Goal: Navigation & Orientation: Understand site structure

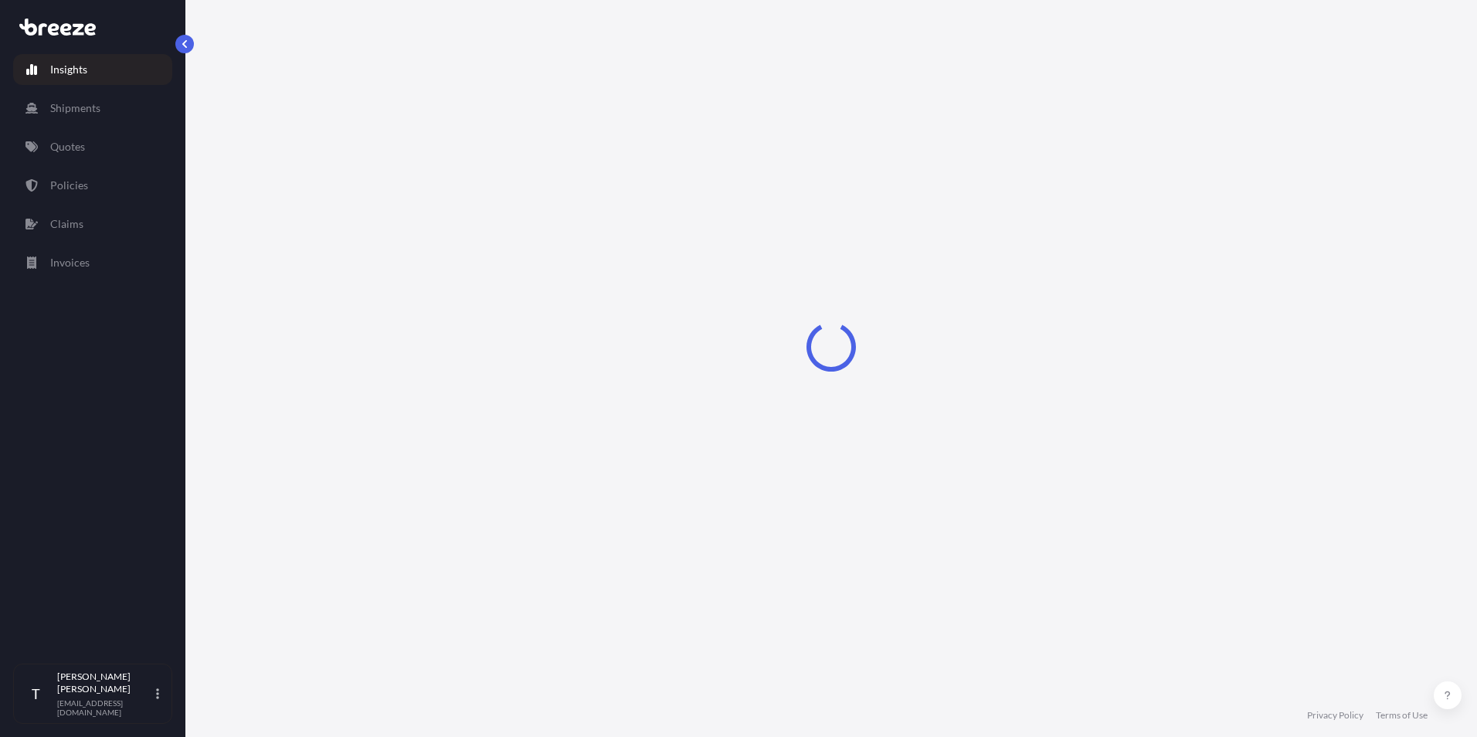
select select "2025"
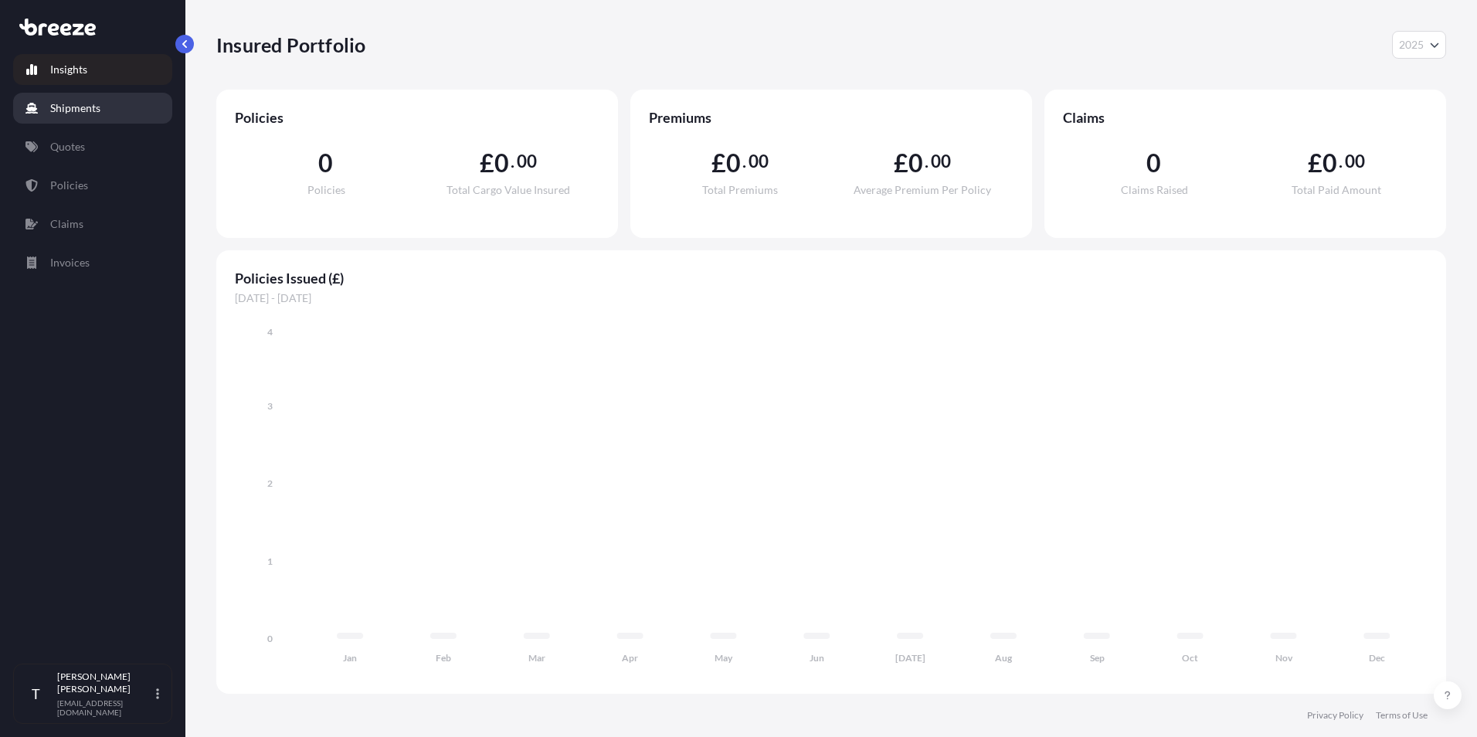
click at [114, 107] on link "Shipments" at bounding box center [92, 108] width 159 height 31
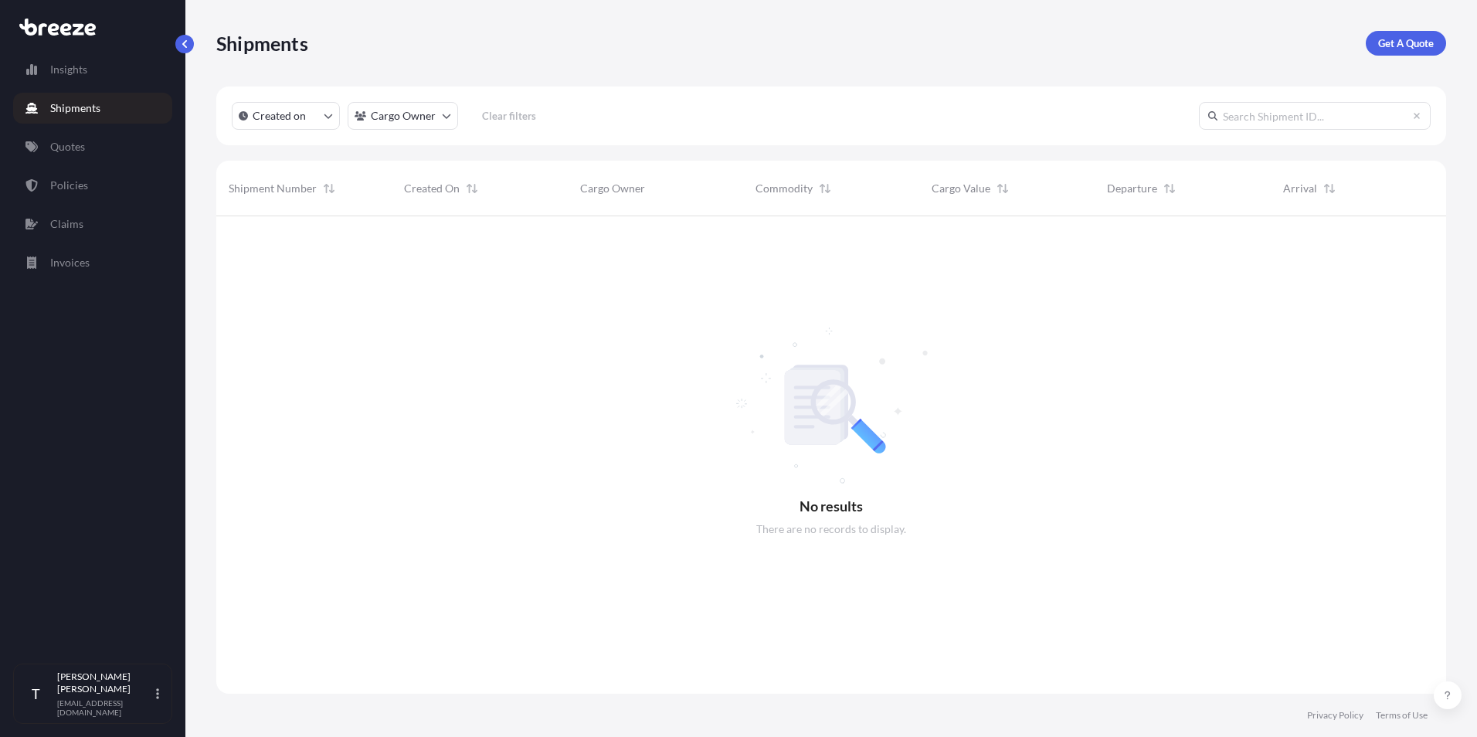
scroll to position [521, 1218]
click at [114, 141] on link "Quotes" at bounding box center [92, 146] width 159 height 31
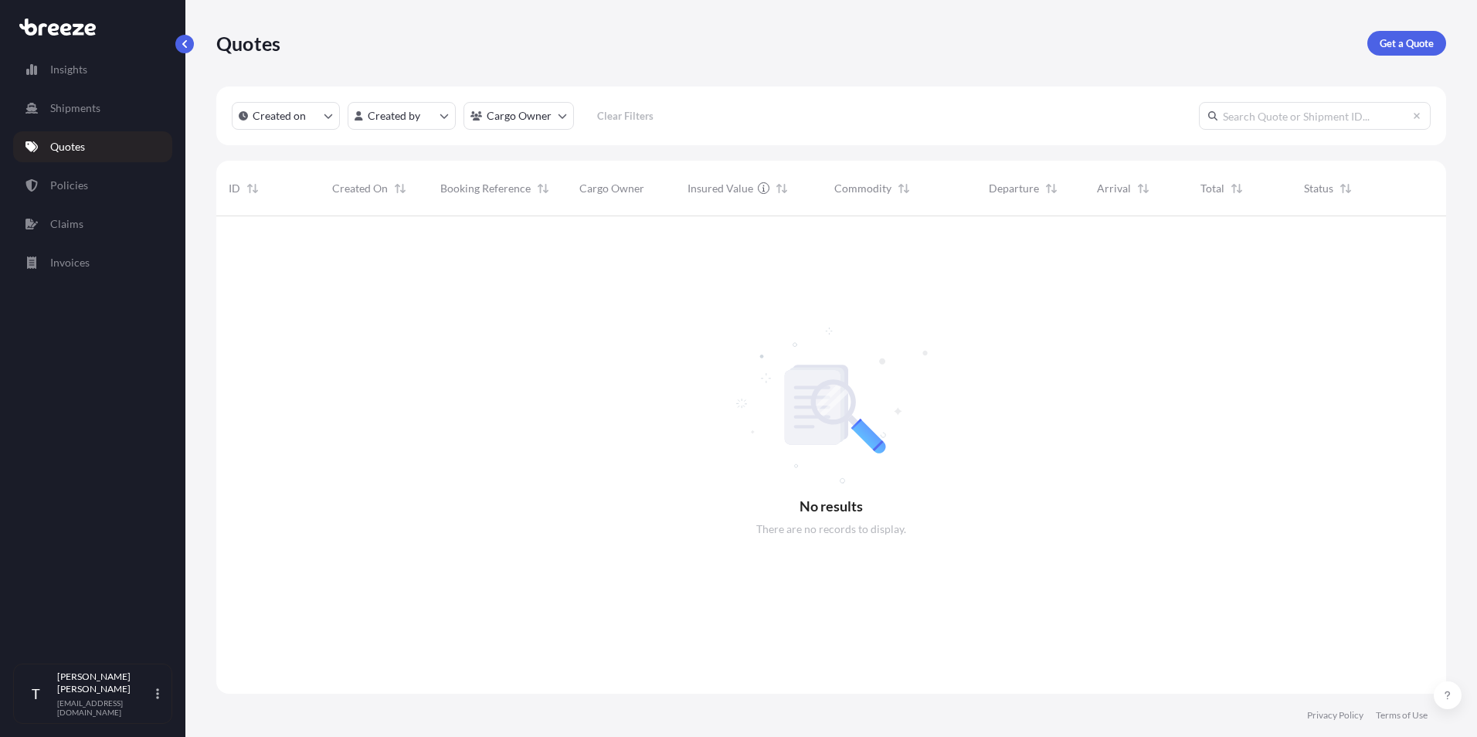
scroll to position [521, 1218]
click at [110, 181] on link "Policies" at bounding box center [92, 185] width 159 height 31
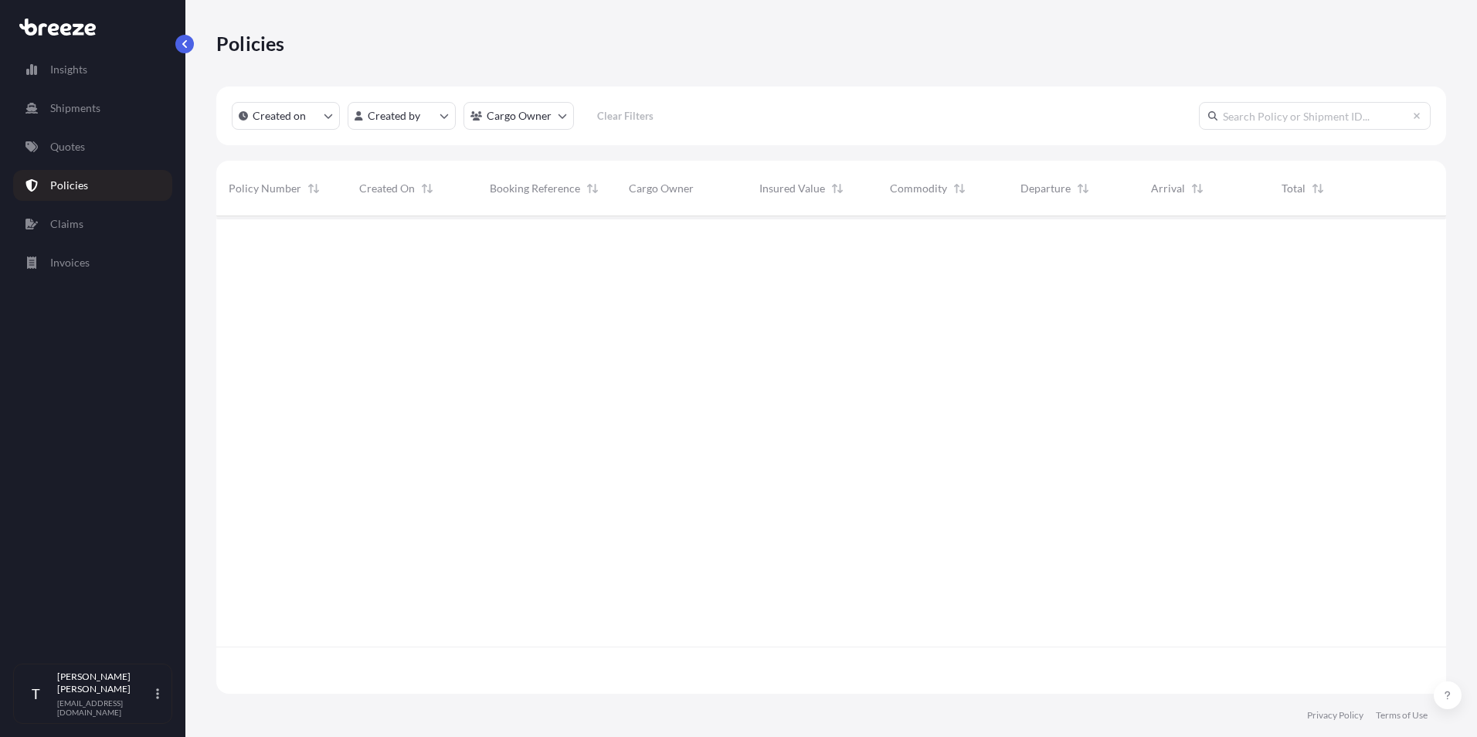
scroll to position [521, 1218]
click at [110, 219] on link "Claims" at bounding box center [92, 224] width 159 height 31
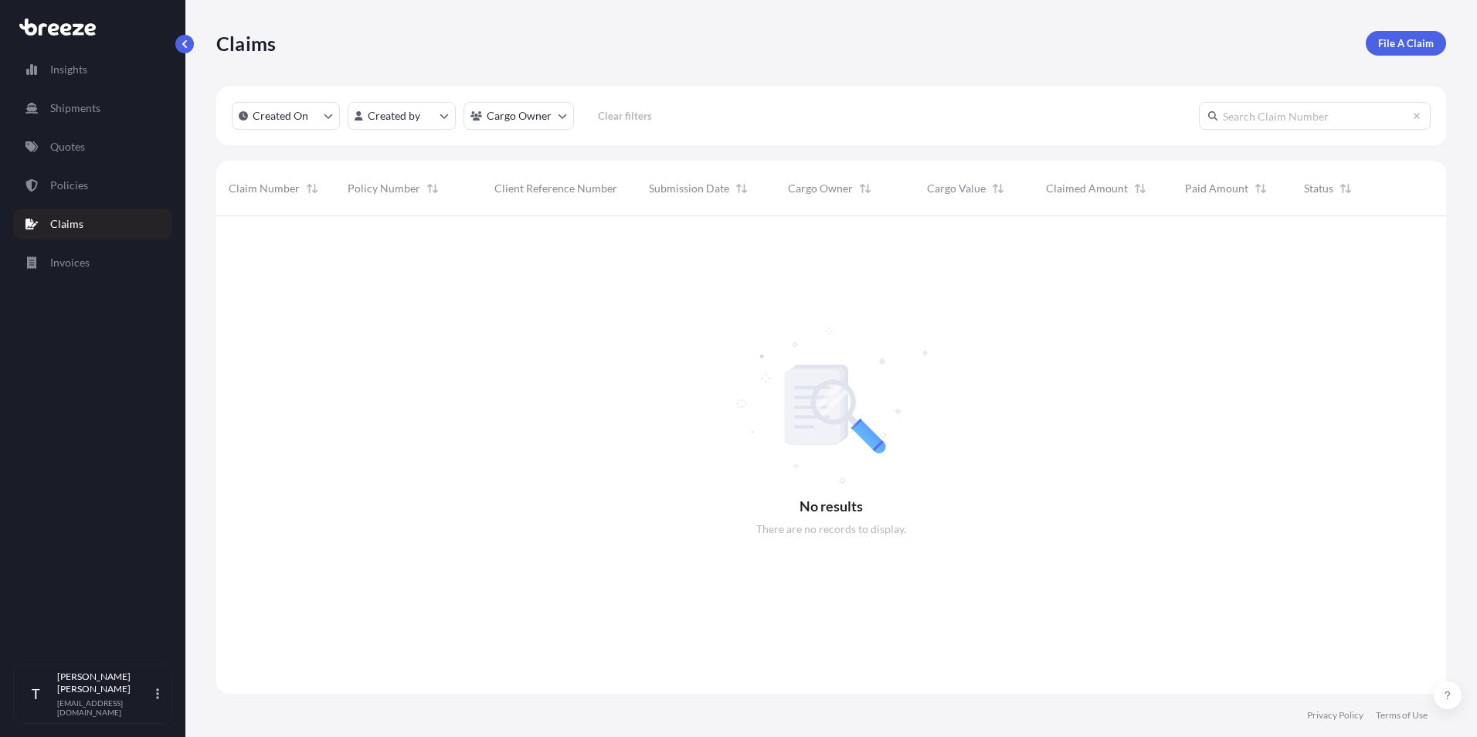
scroll to position [521, 1218]
click at [112, 263] on link "Invoices" at bounding box center [92, 262] width 159 height 31
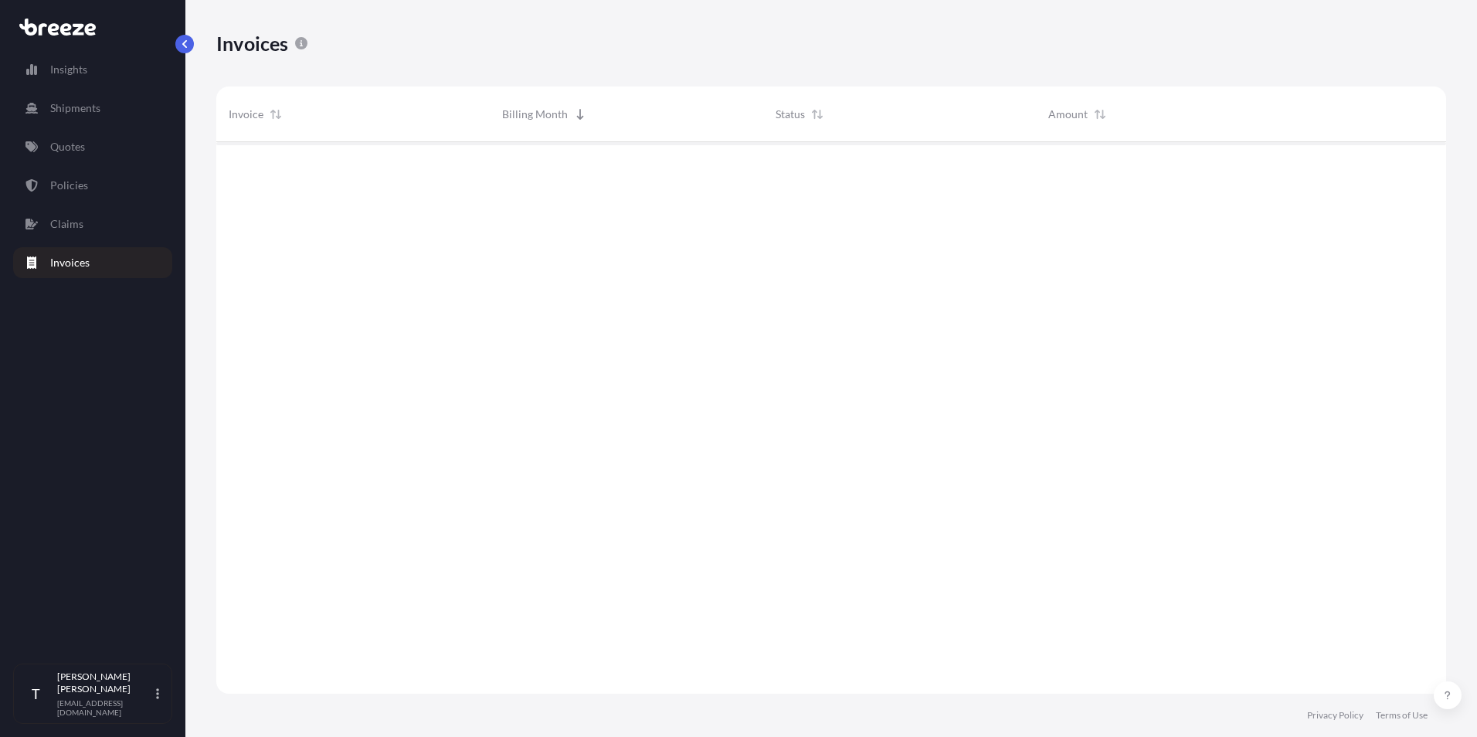
scroll to position [596, 1218]
click at [97, 183] on link "Policies" at bounding box center [92, 185] width 159 height 31
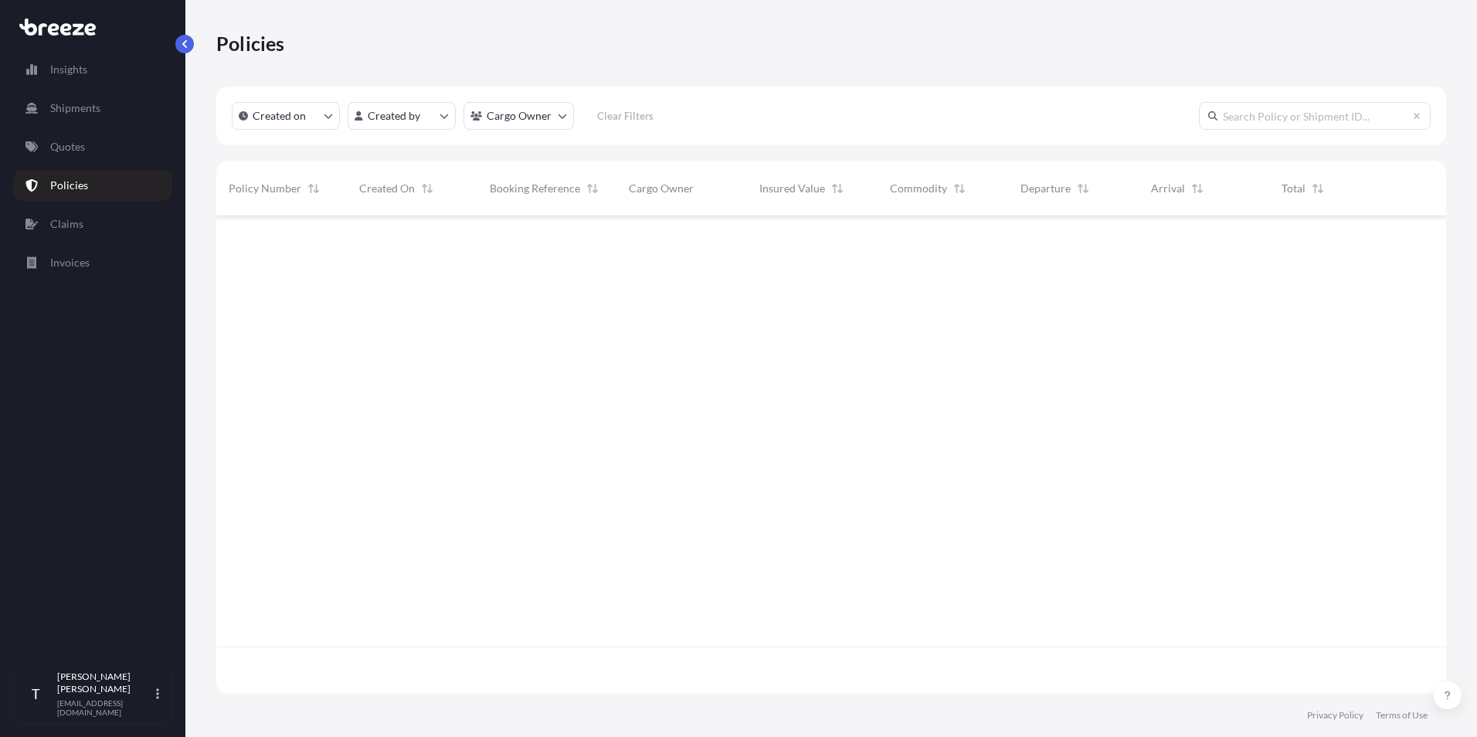
scroll to position [521, 1218]
click at [93, 80] on link "Insights" at bounding box center [92, 69] width 159 height 31
select select "2025"
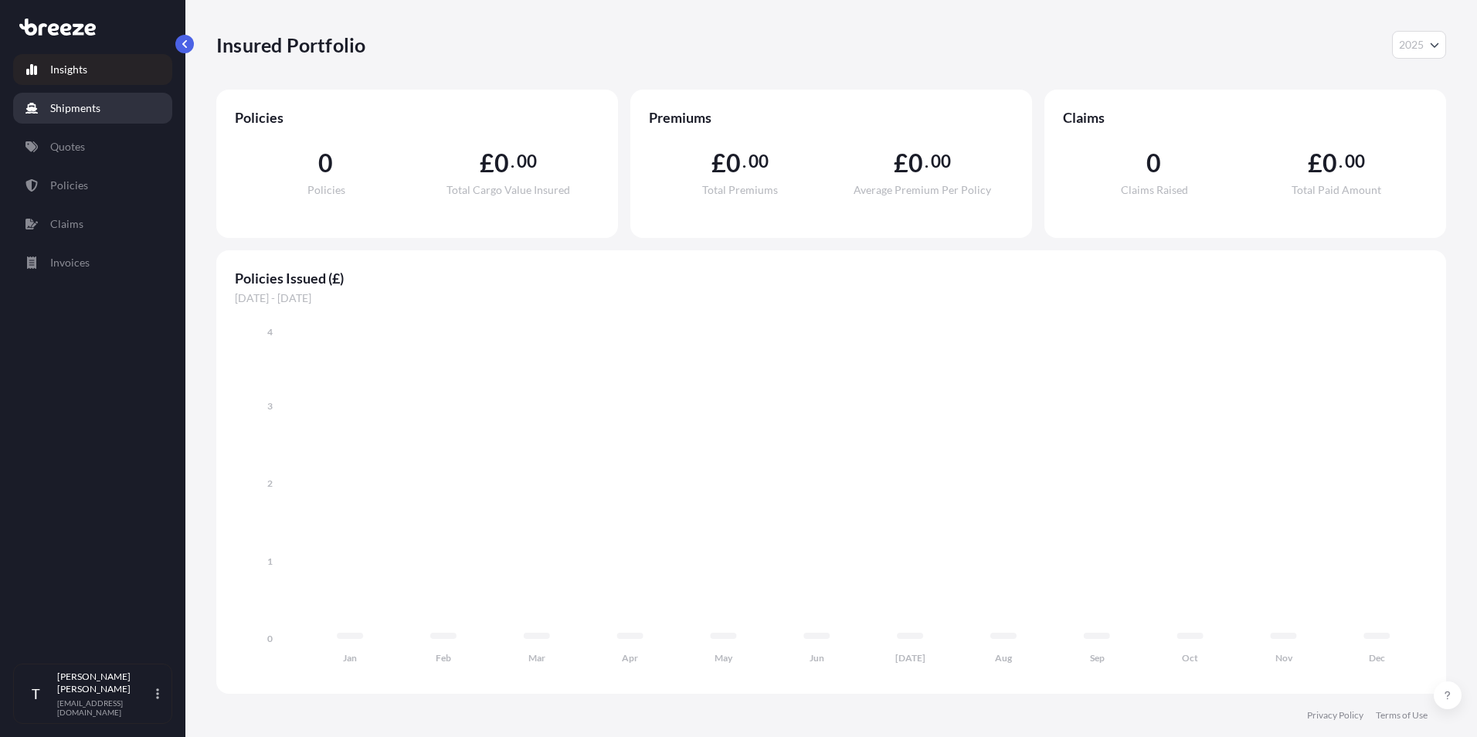
click at [92, 107] on p "Shipments" at bounding box center [75, 107] width 50 height 15
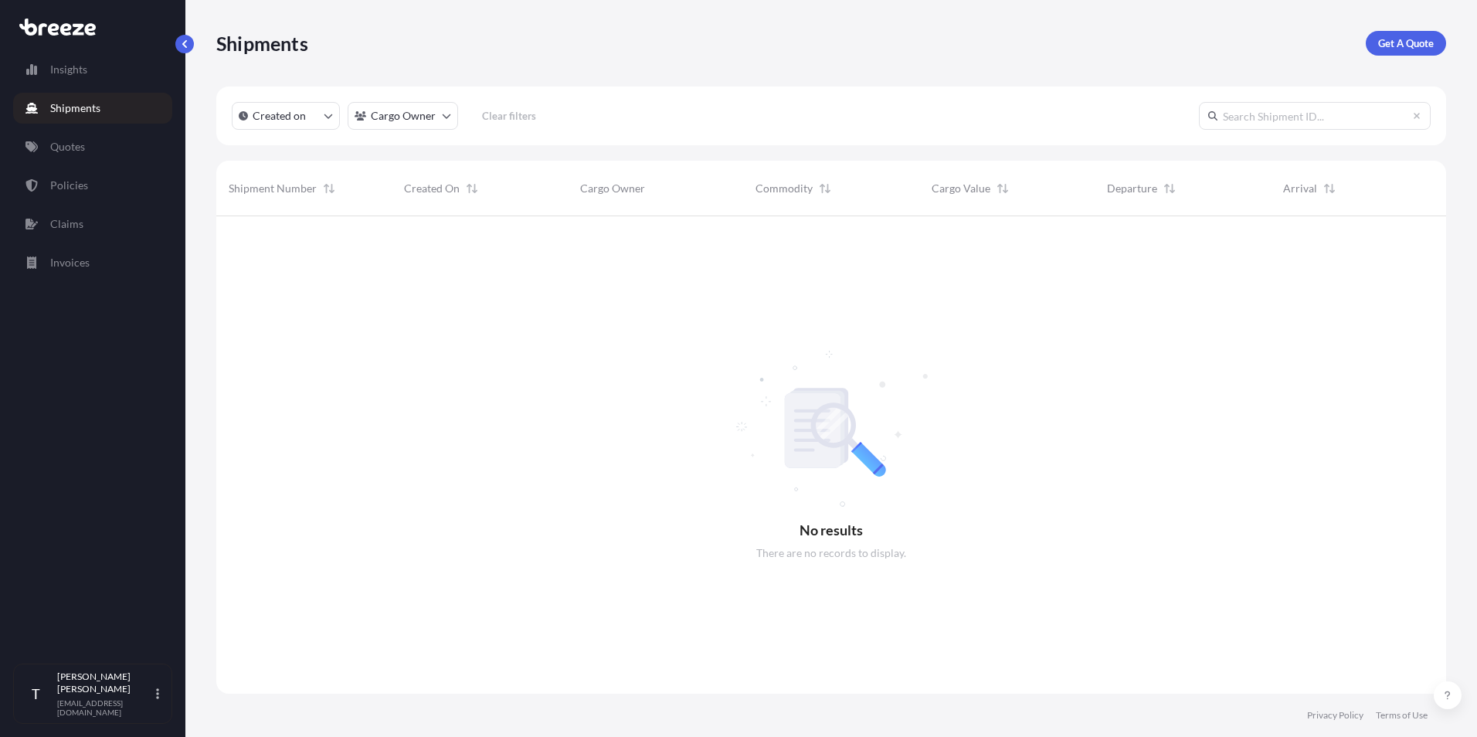
scroll to position [521, 1218]
click at [154, 696] on div "[PERSON_NAME] [PERSON_NAME][EMAIL_ADDRESS][DOMAIN_NAME]" at bounding box center [111, 693] width 108 height 46
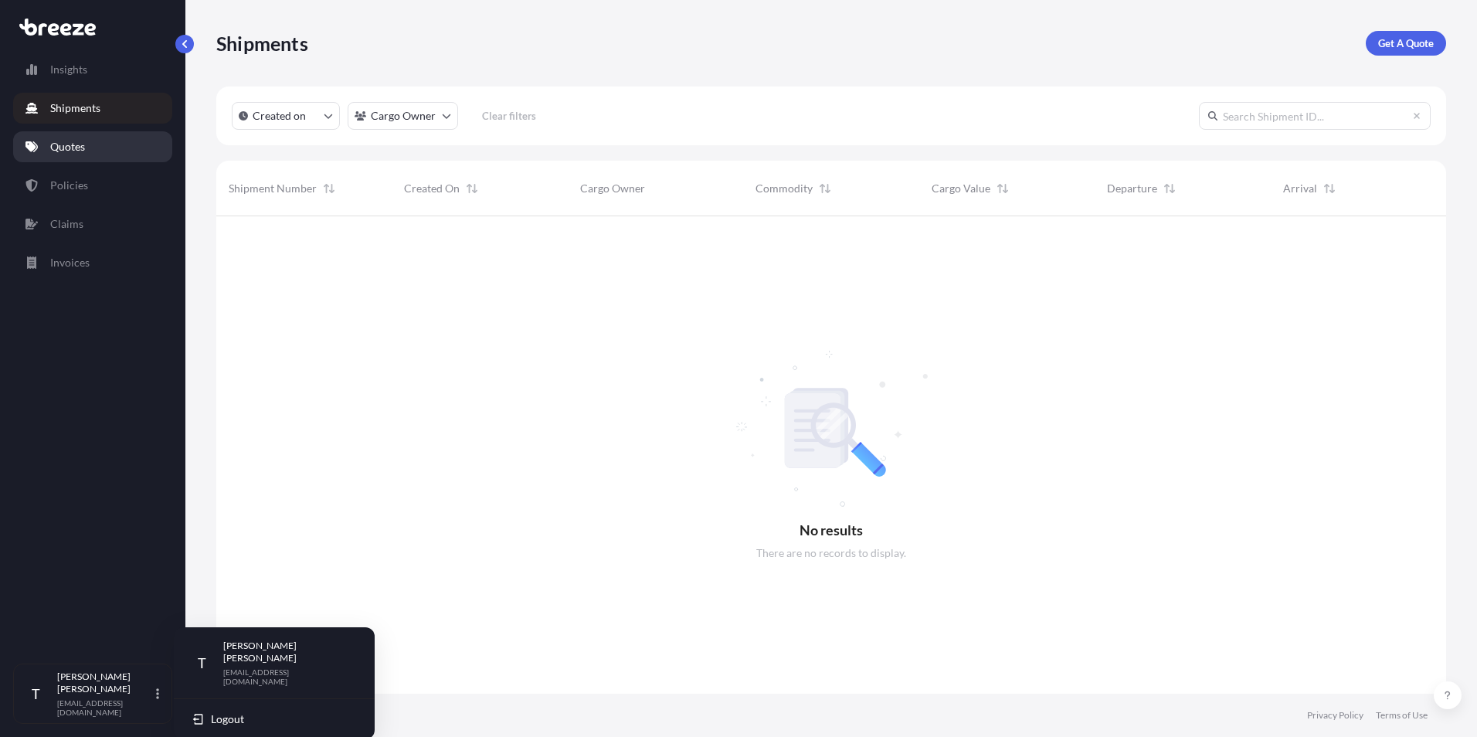
click at [125, 144] on link "Quotes" at bounding box center [92, 146] width 159 height 31
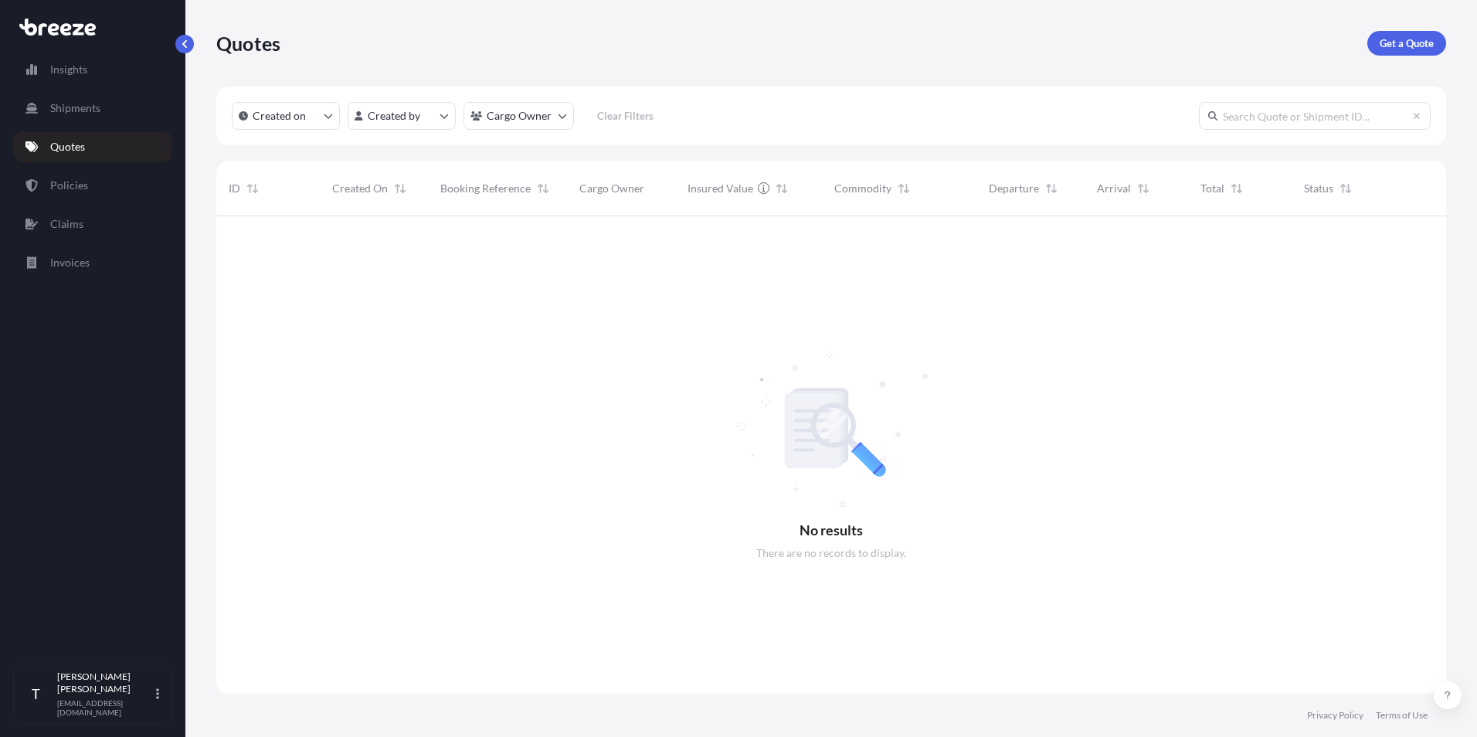
drag, startPoint x: 849, startPoint y: 589, endPoint x: 840, endPoint y: 646, distance: 57.1
click at [841, 639] on div at bounding box center [831, 454] width 1230 height 477
